Goal: Task Accomplishment & Management: Use online tool/utility

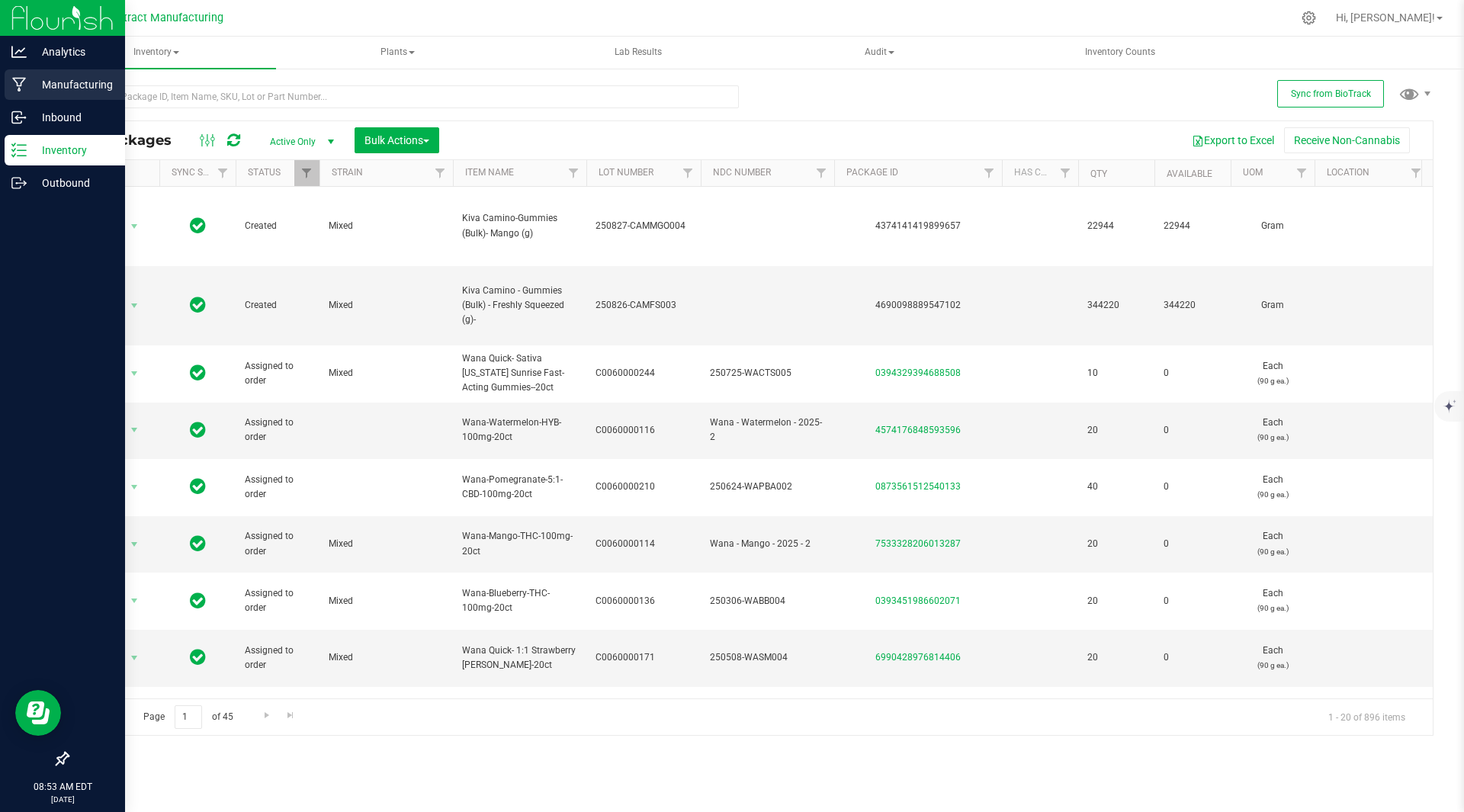
click at [35, 95] on div "Manufacturing" at bounding box center [65, 84] width 121 height 30
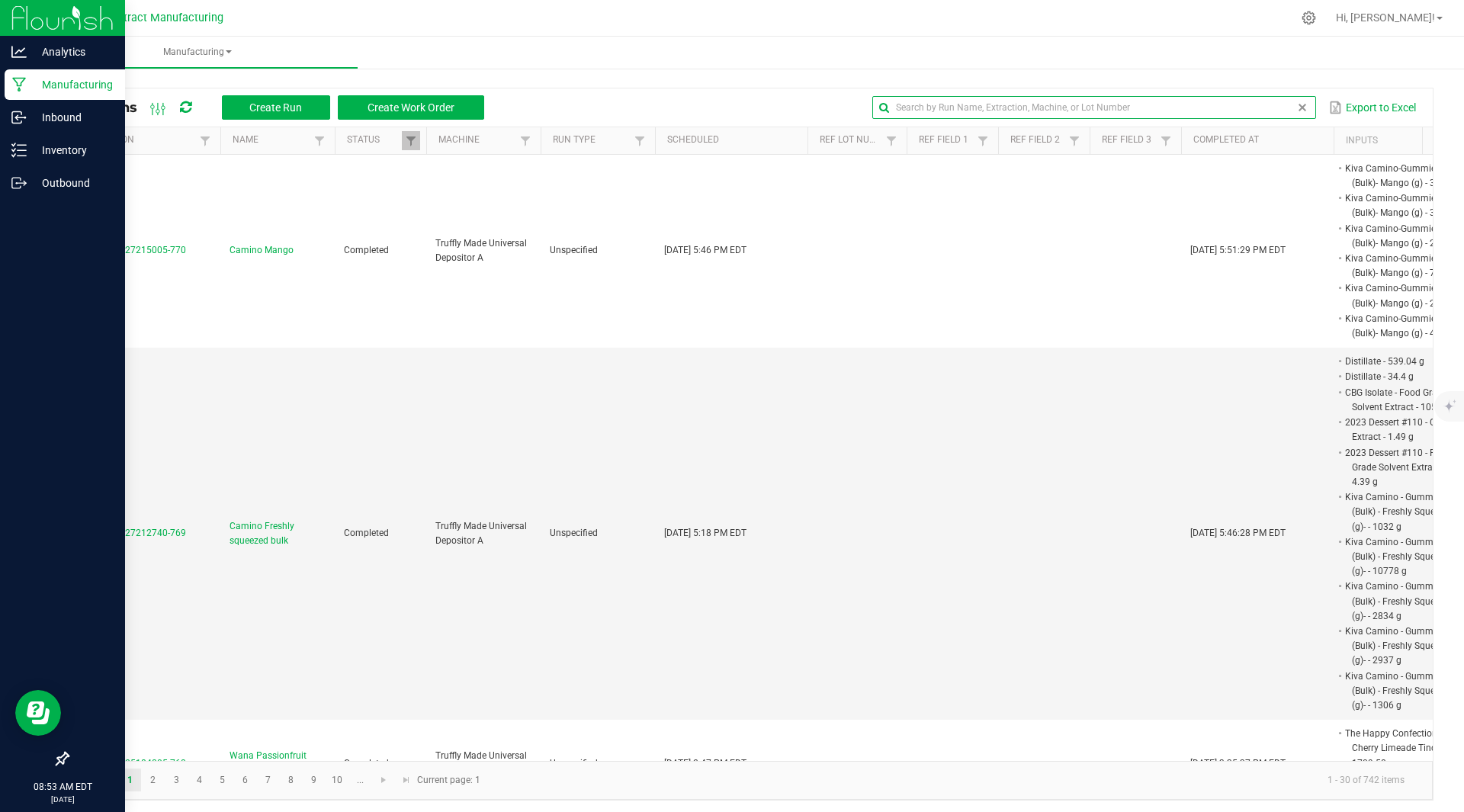
click at [1270, 106] on input "text" at bounding box center [1093, 107] width 443 height 23
type input "blueberry"
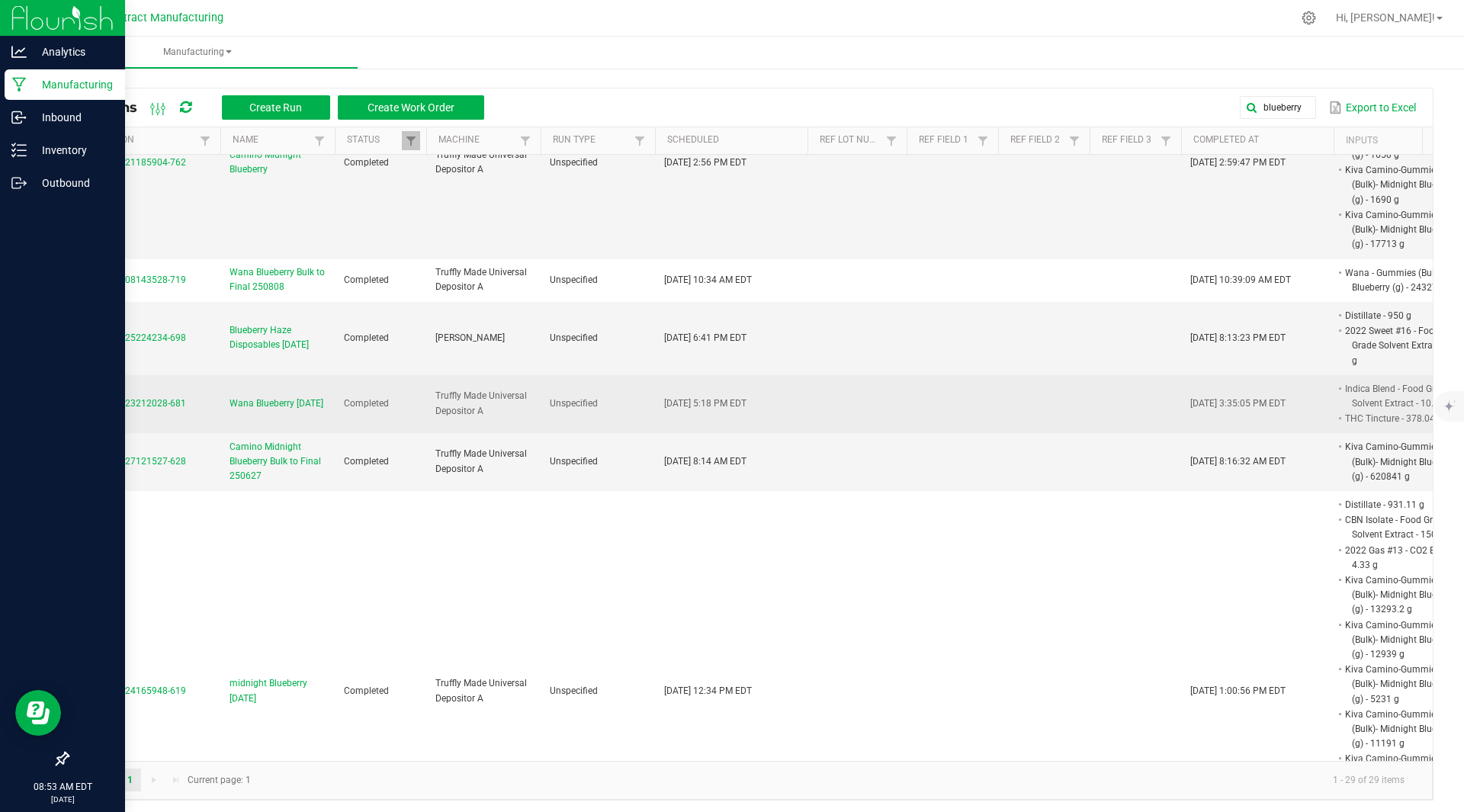
click at [156, 401] on span "MP-20250723212028-681" at bounding box center [131, 404] width 109 height 11
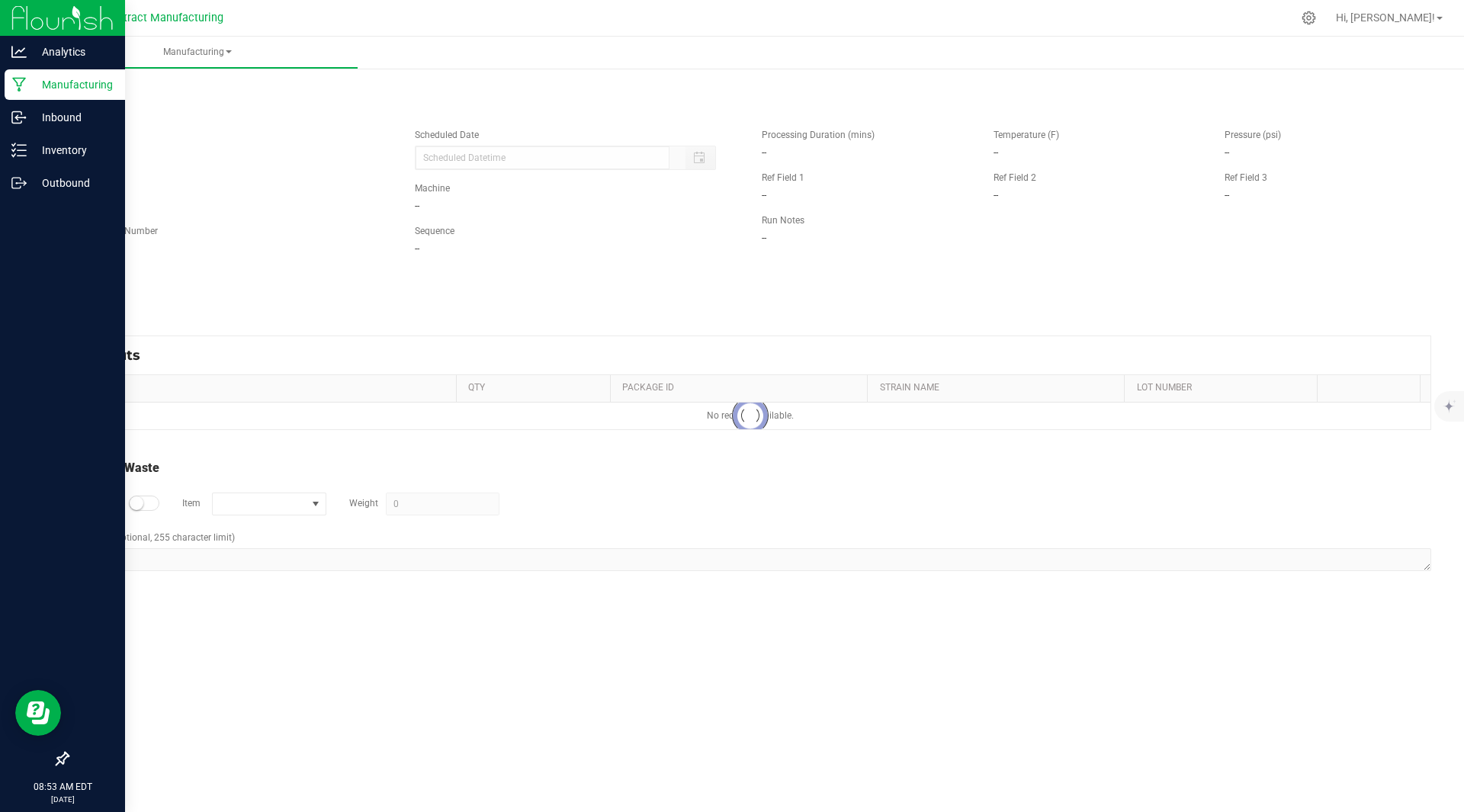
type input "[DATE] 5:18 PM"
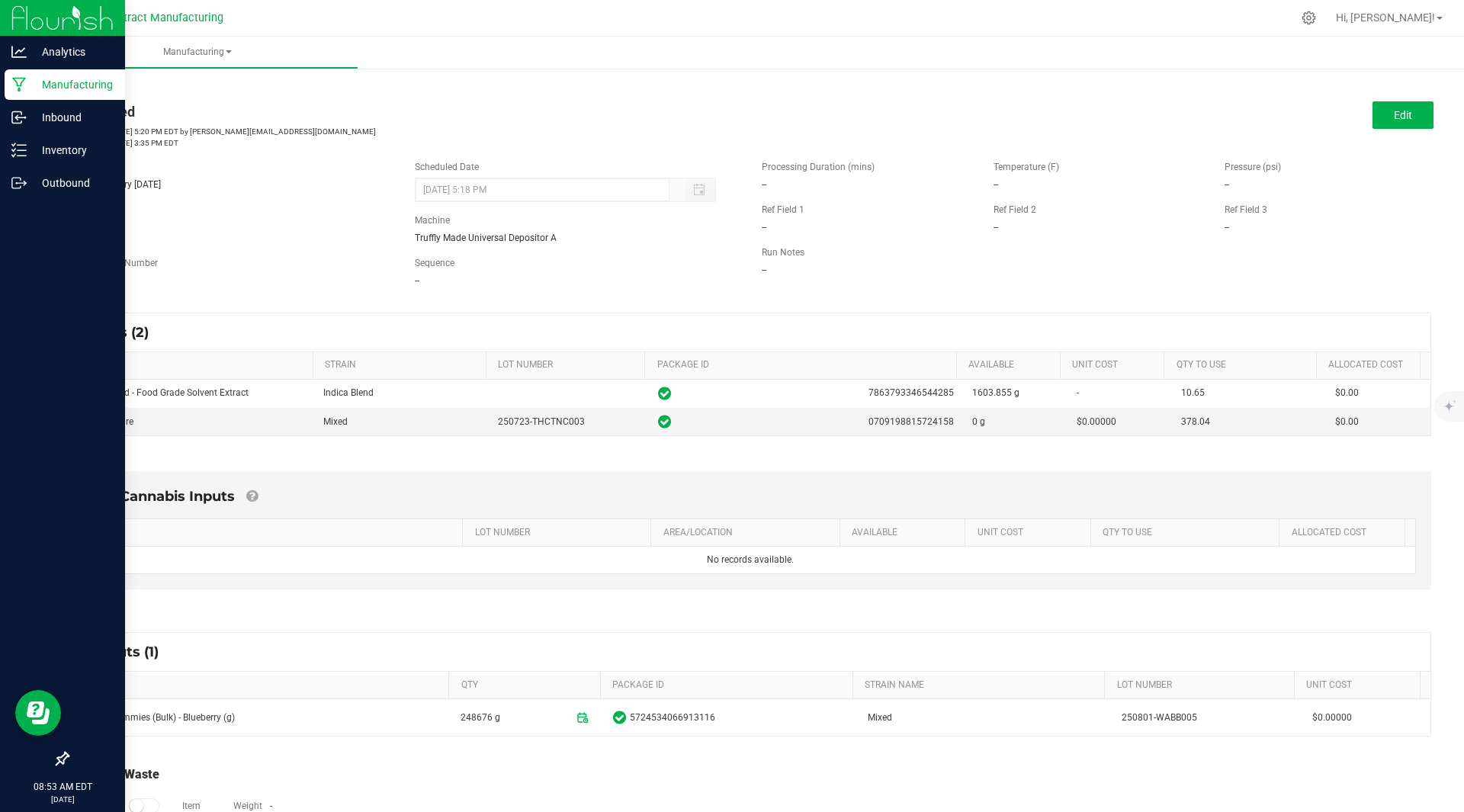
scroll to position [66, 0]
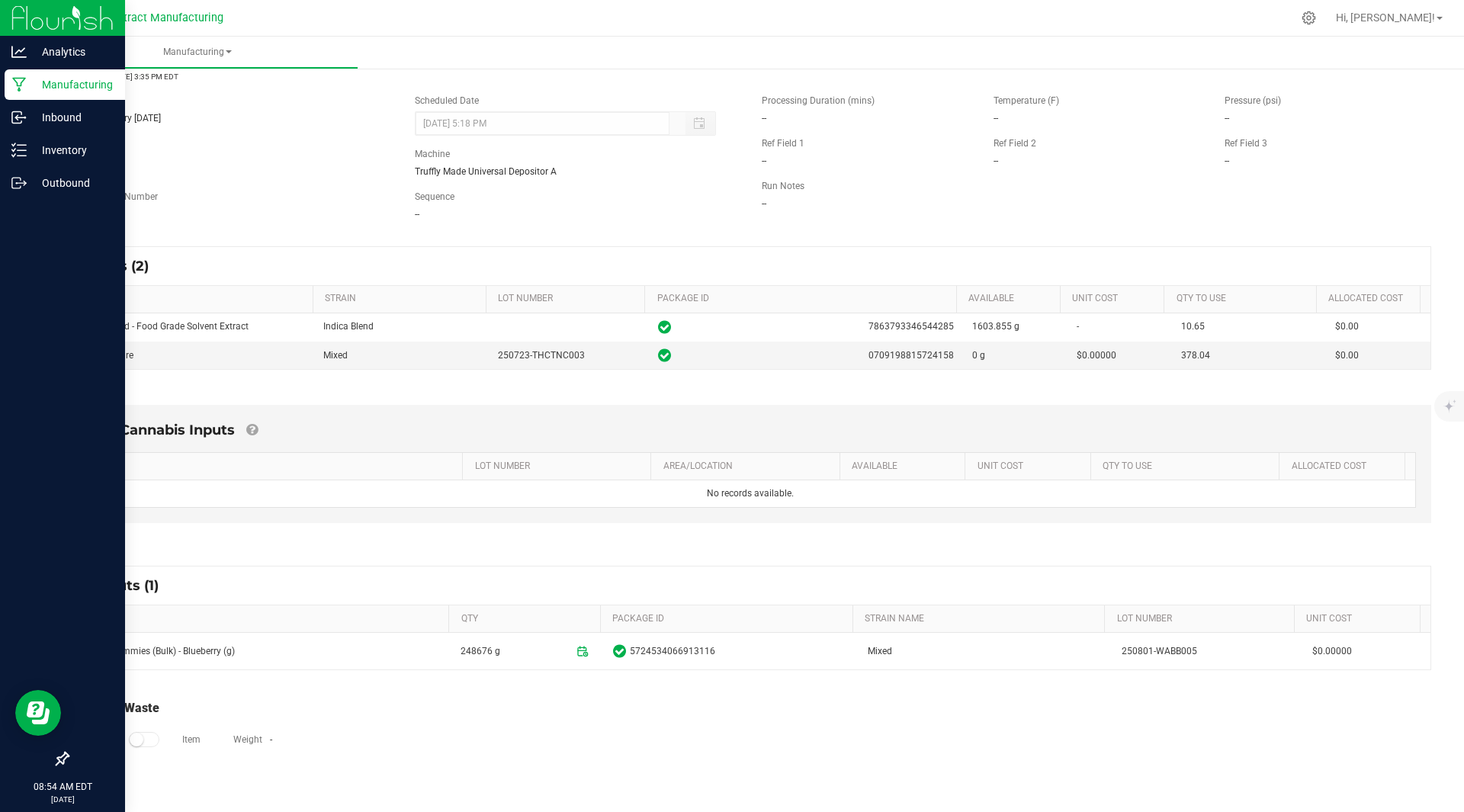
click at [933, 387] on div "Non-Cannabis Inputs ITEM LOT NUMBER AREA/LOCATION AVAILABLE Unit Cost QTY TO US…" at bounding box center [750, 467] width 1389 height 169
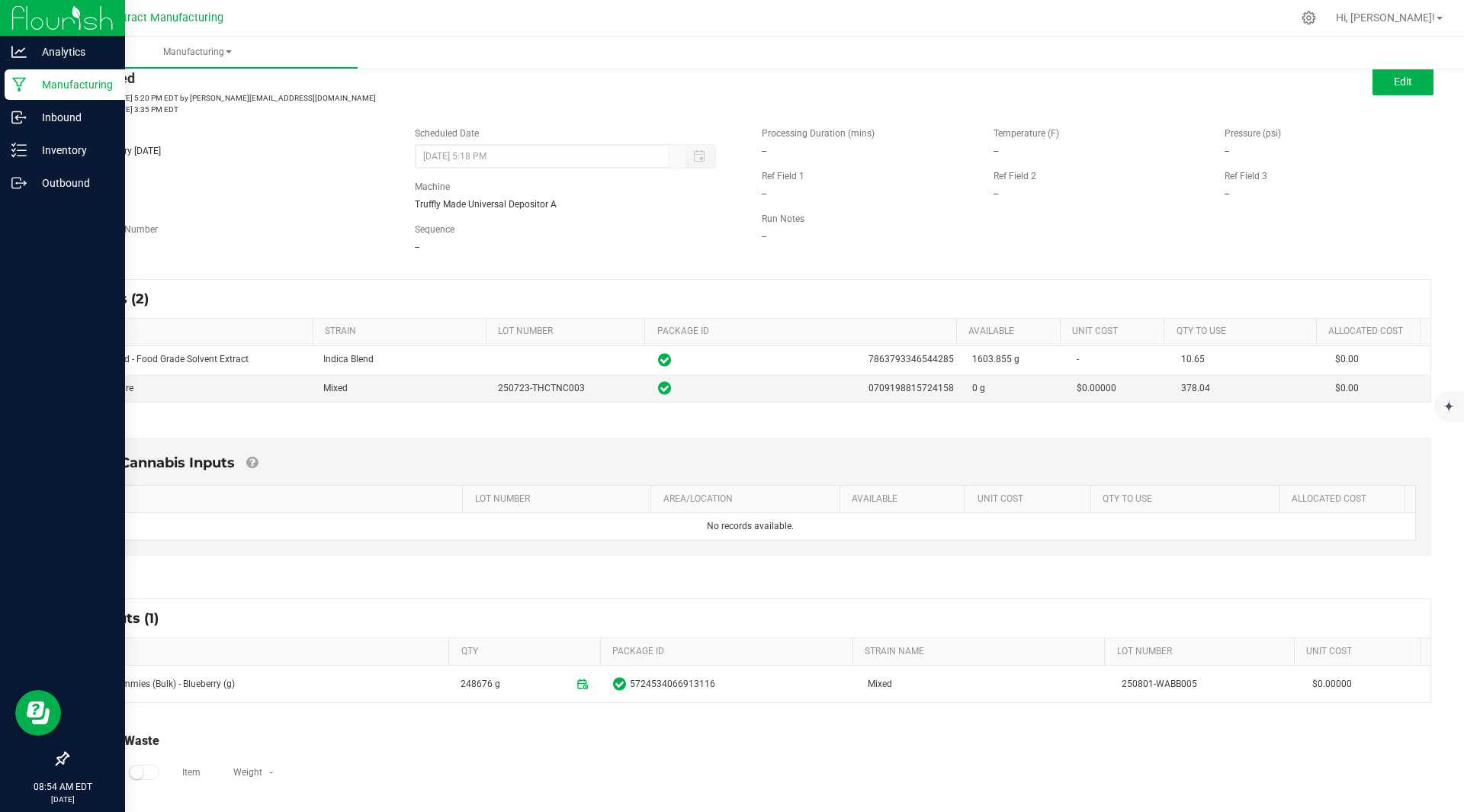
scroll to position [0, 0]
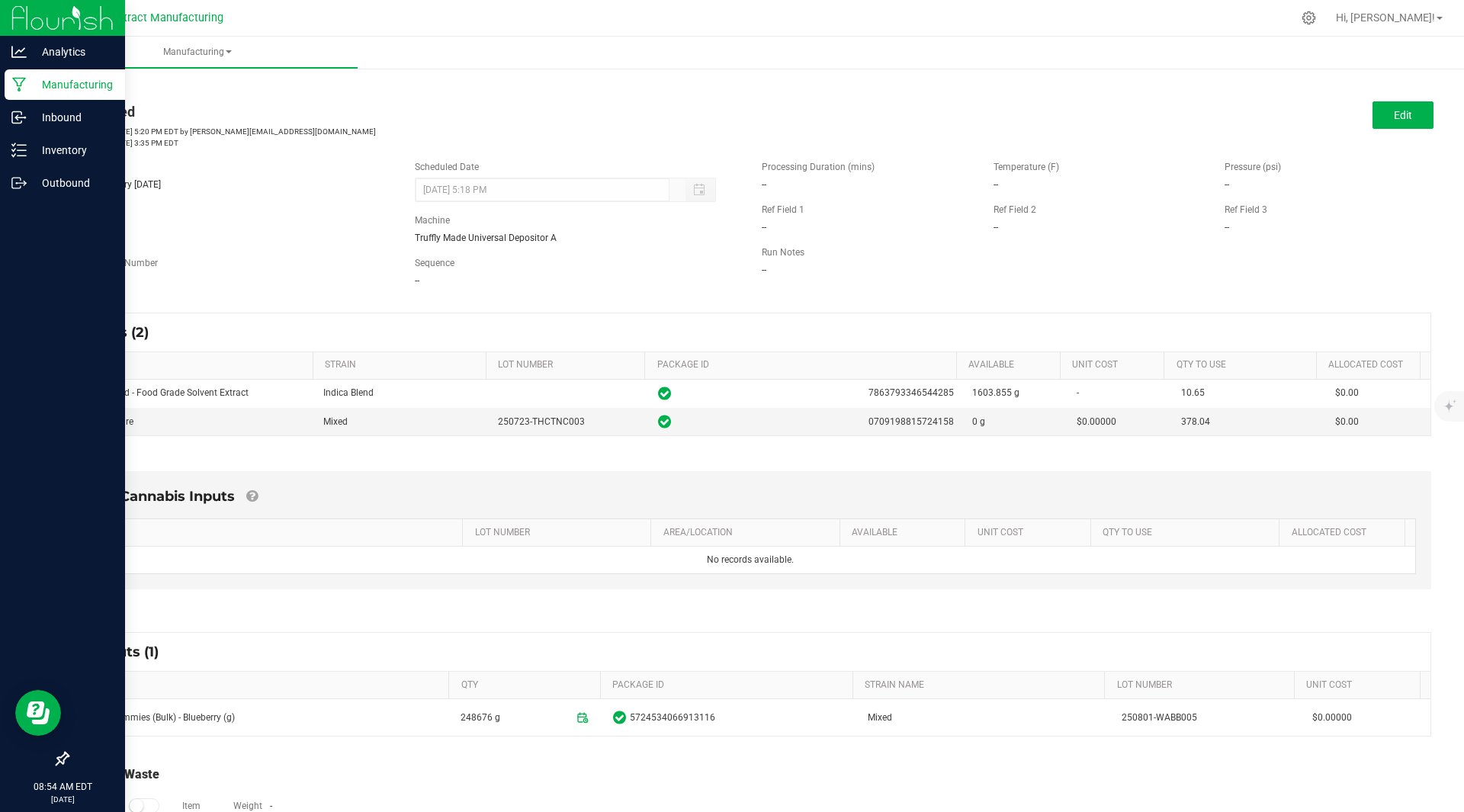
click at [79, 88] on link "< All Runs" at bounding box center [87, 87] width 40 height 11
